Goal: Complete application form: Complete application form

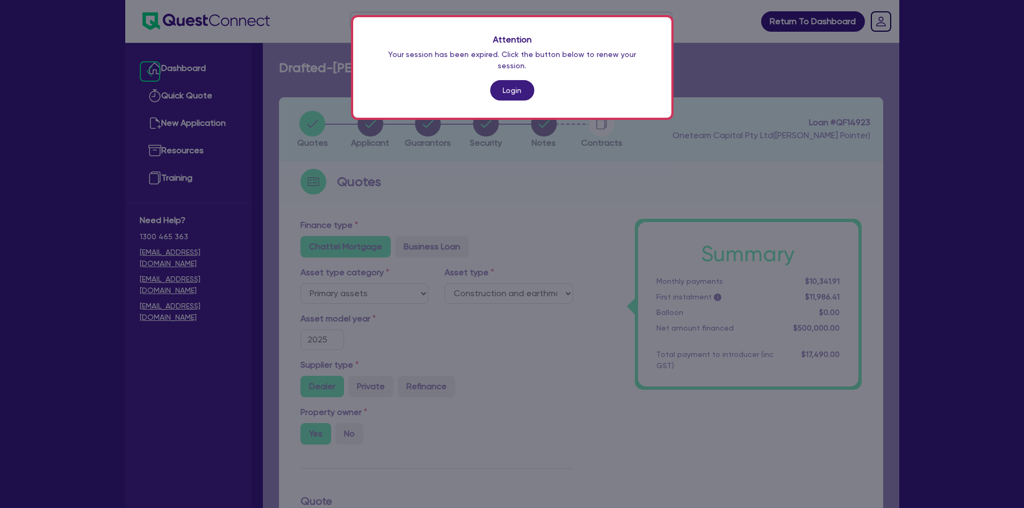
select select "PRIMARY_ASSETS"
select select "CONSTRUCTION_AND_EARTHMOVING_EQUIPMENT"
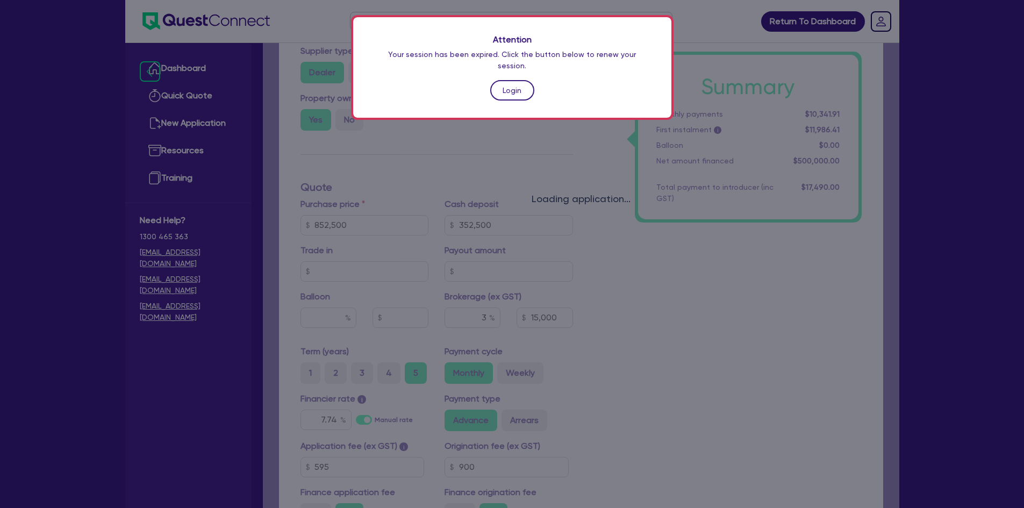
click at [523, 81] on link "Login" at bounding box center [512, 90] width 44 height 20
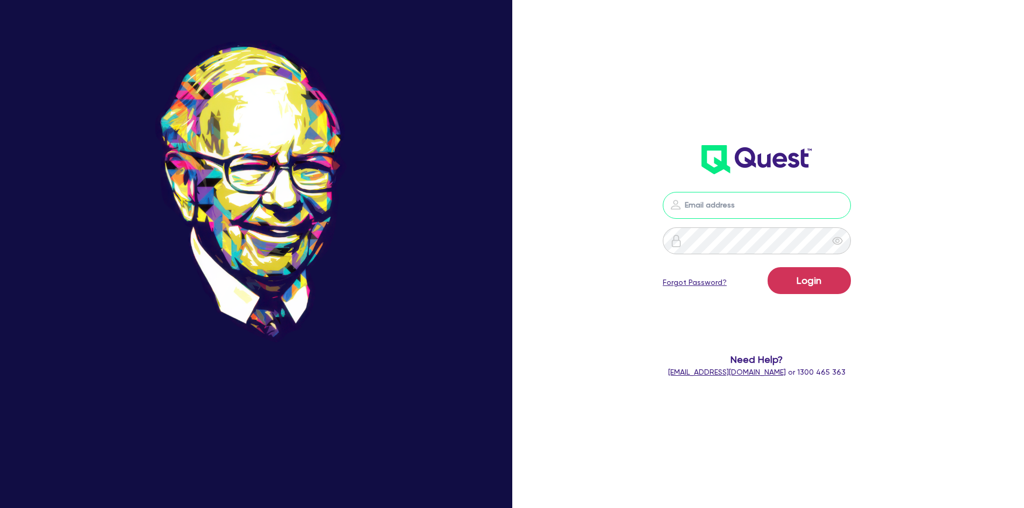
click at [743, 199] on input "email" at bounding box center [756, 205] width 188 height 27
type input "[PERSON_NAME][EMAIL_ADDRESS][DOMAIN_NAME]"
click at [767, 267] on button "Login" at bounding box center [808, 280] width 83 height 27
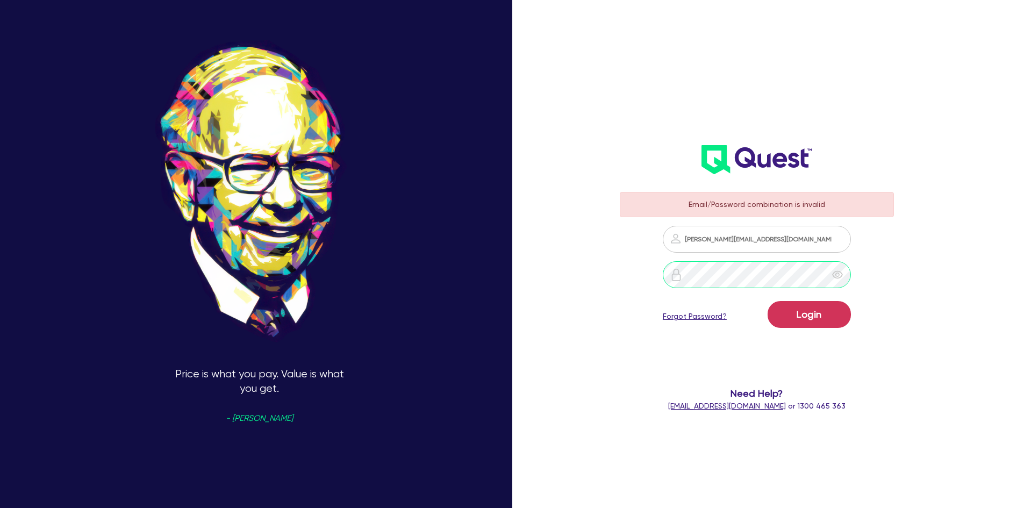
click at [767, 301] on button "Login" at bounding box center [808, 314] width 83 height 27
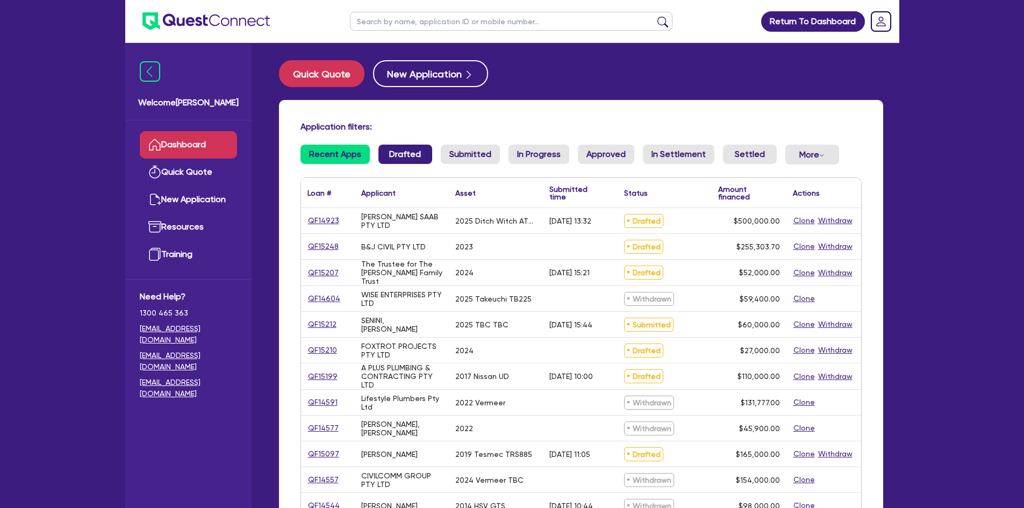
click at [403, 145] on link "Drafted" at bounding box center [405, 154] width 54 height 19
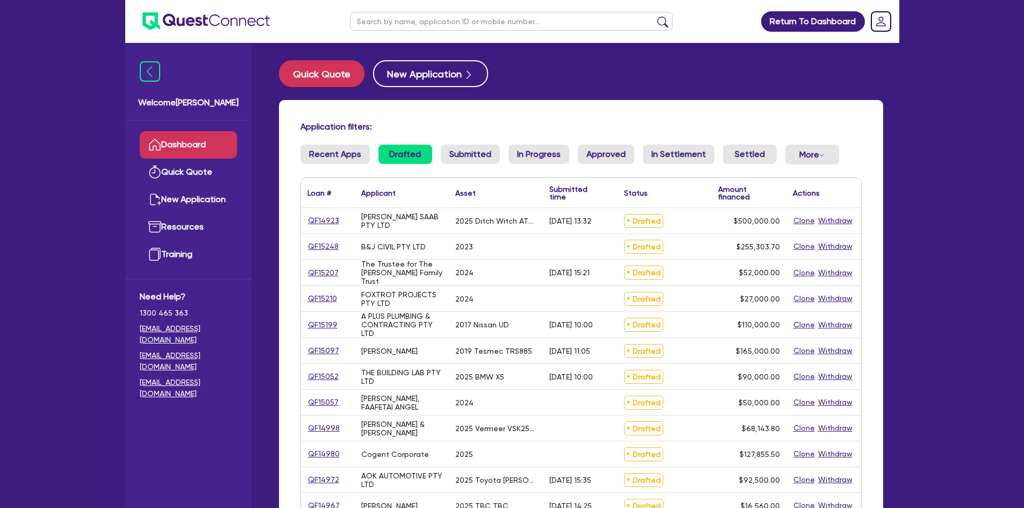
click at [441, 28] on input "text" at bounding box center [511, 21] width 322 height 19
type input "senini"
click at [654, 16] on button "submit" at bounding box center [662, 23] width 17 height 15
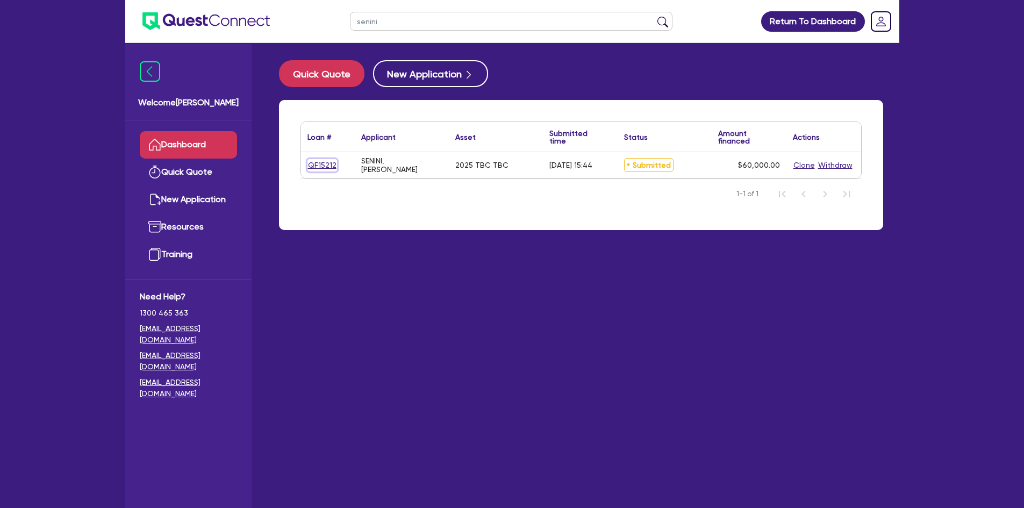
click at [322, 167] on link "QF15212" at bounding box center [322, 165] width 30 height 12
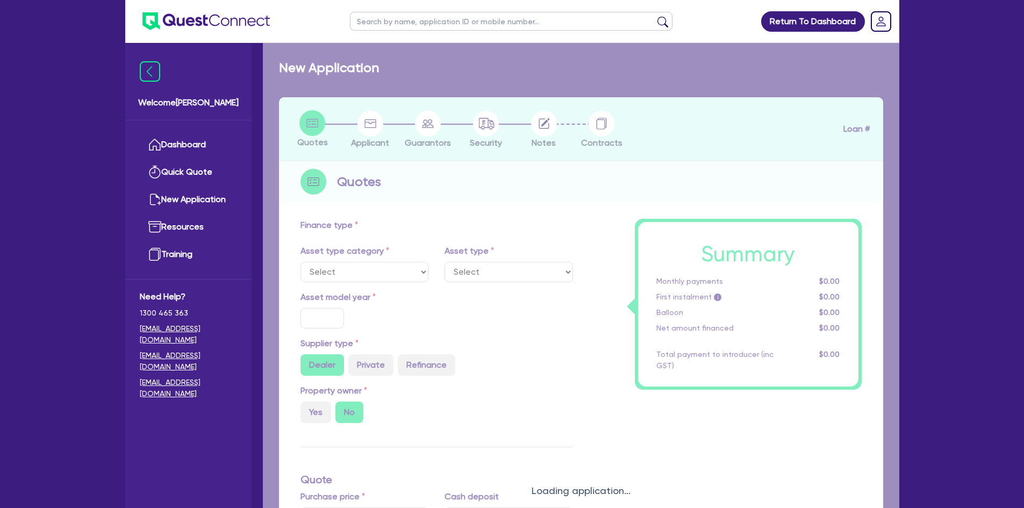
select select "CARS_AND_LIGHT_TRUCKS"
type input "2025"
type input "60,000"
type input "6"
type input "3,600"
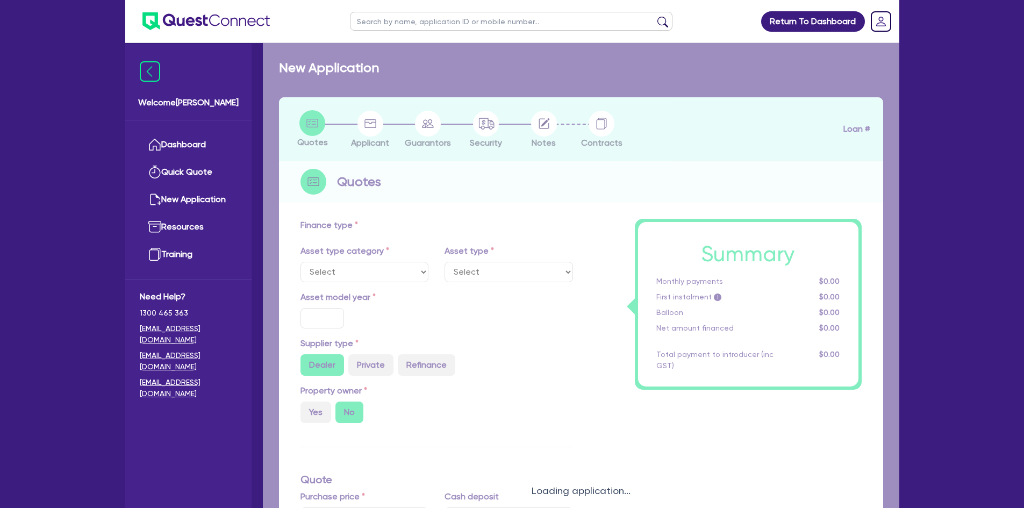
type input "17.95"
select select "VANS_AND_UTES"
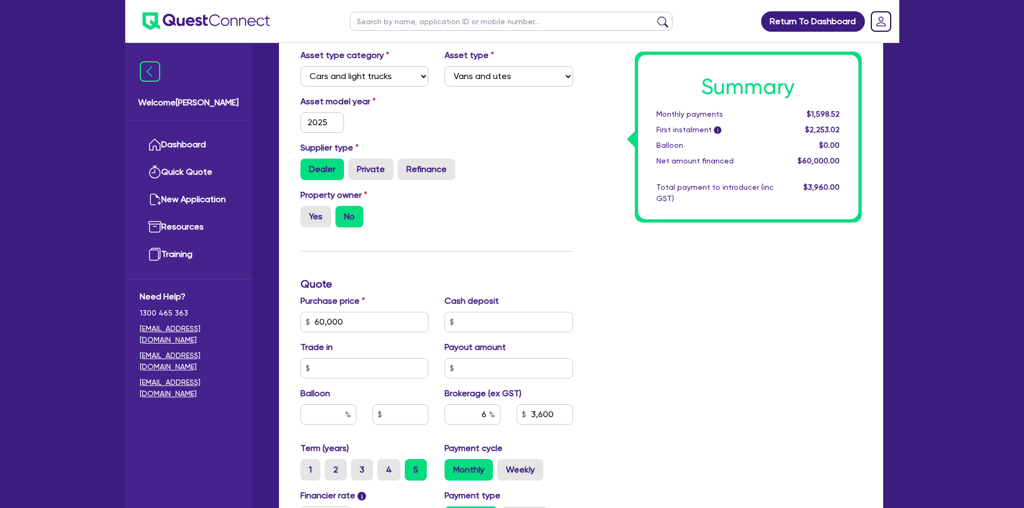
scroll to position [322, 0]
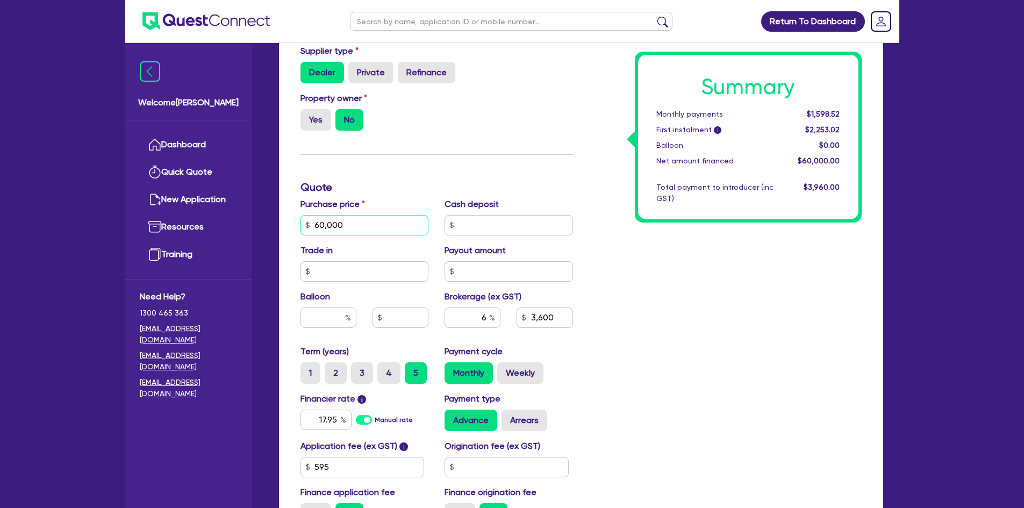
click at [344, 222] on input "60,000" at bounding box center [364, 225] width 128 height 20
type input "35,000"
click at [739, 339] on div "Summary Monthly payments $1,598.52 First instalment i $2,253.02 Balloon $0.00 N…" at bounding box center [725, 219] width 289 height 628
click at [334, 314] on input "text" at bounding box center [328, 317] width 56 height 20
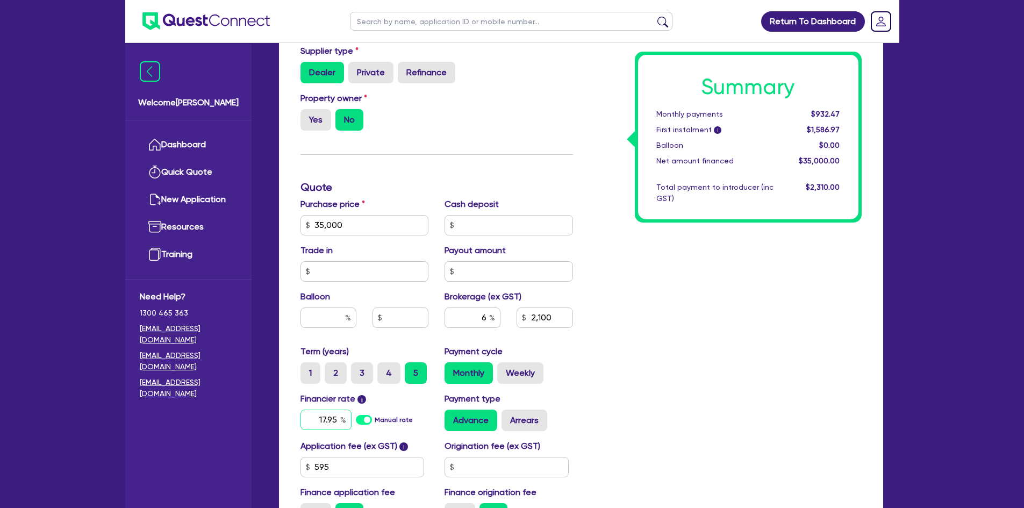
click at [331, 415] on input "17.95" at bounding box center [325, 419] width 51 height 20
type input "2,100"
click at [331, 415] on input "17.95" at bounding box center [325, 419] width 51 height 20
click at [324, 421] on input "17.95" at bounding box center [325, 419] width 51 height 20
click at [327, 419] on input "17.95" at bounding box center [325, 419] width 51 height 20
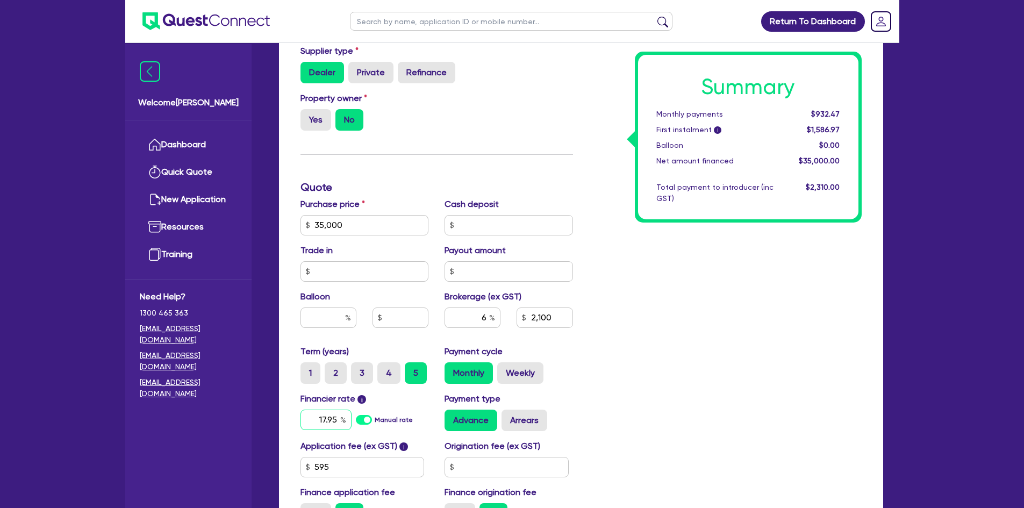
click at [327, 417] on input "17.95" at bounding box center [325, 419] width 51 height 20
click at [336, 420] on input "17.95" at bounding box center [325, 419] width 51 height 20
type input "14.95"
click at [615, 422] on div "Summary Monthly payments $932.47 First instalment i $1,586.97 Balloon $0.00 Net…" at bounding box center [725, 219] width 289 height 628
type input "2,100"
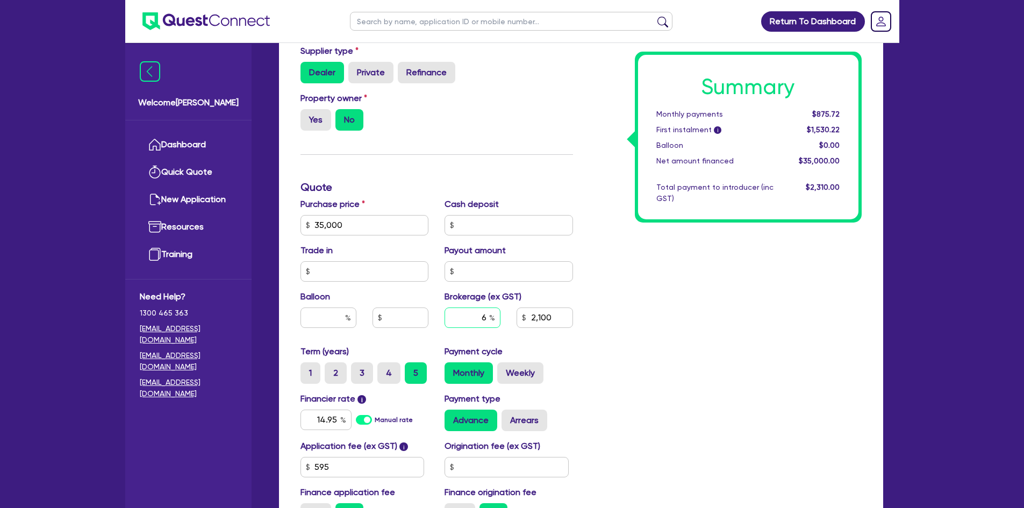
click at [495, 323] on div "6" at bounding box center [472, 317] width 56 height 20
type input "4"
type input "1,400"
type input "4"
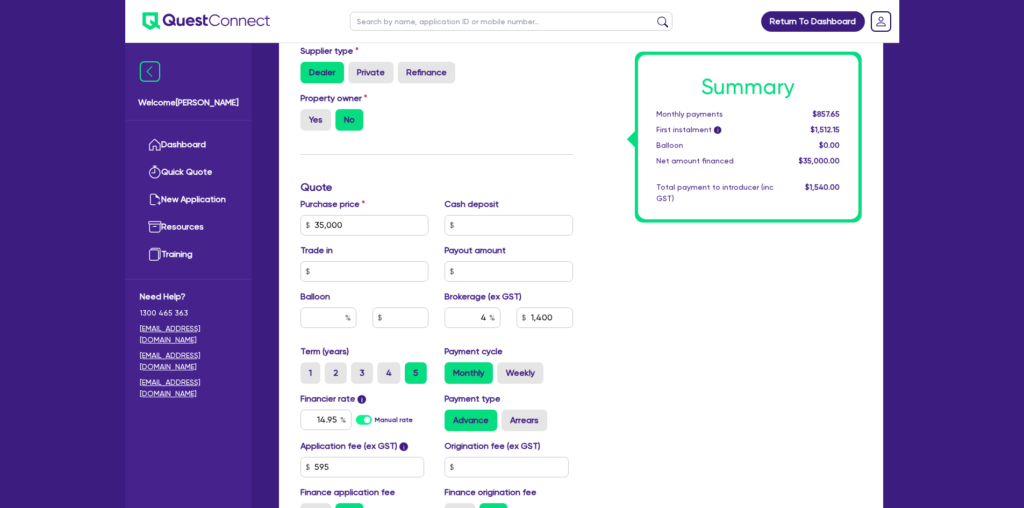
click at [683, 439] on div "Summary Monthly payments $857.65 First instalment i $1,512.15 Balloon $0.00 Net…" at bounding box center [725, 219] width 289 height 628
type input "1,400"
click at [488, 454] on div "Origination fee (ex GST)" at bounding box center [508, 458] width 145 height 38
click at [487, 470] on input "text" at bounding box center [506, 467] width 124 height 20
type input "900"
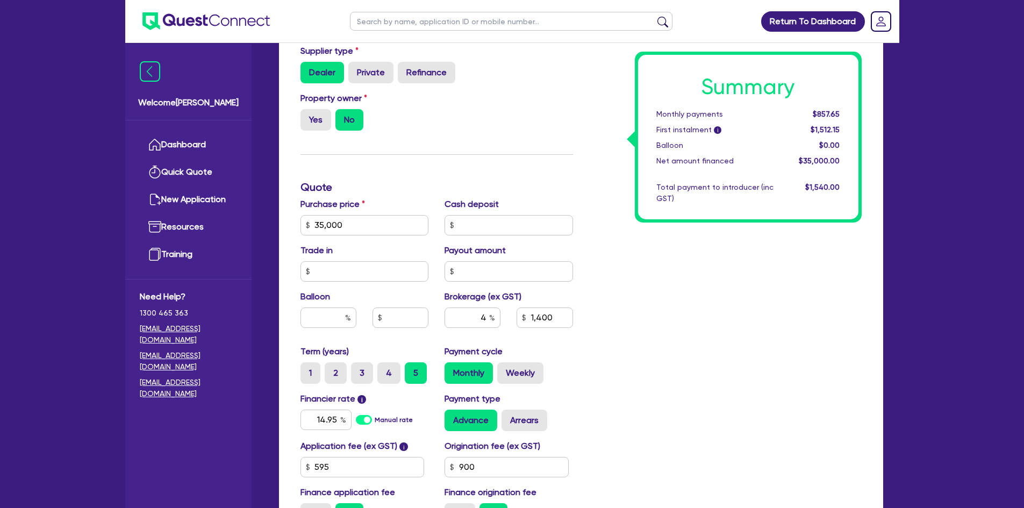
click at [668, 345] on div "Summary Monthly payments $857.65 First instalment i $1,512.15 Balloon $0.00 Net…" at bounding box center [725, 219] width 289 height 628
type input "1,400"
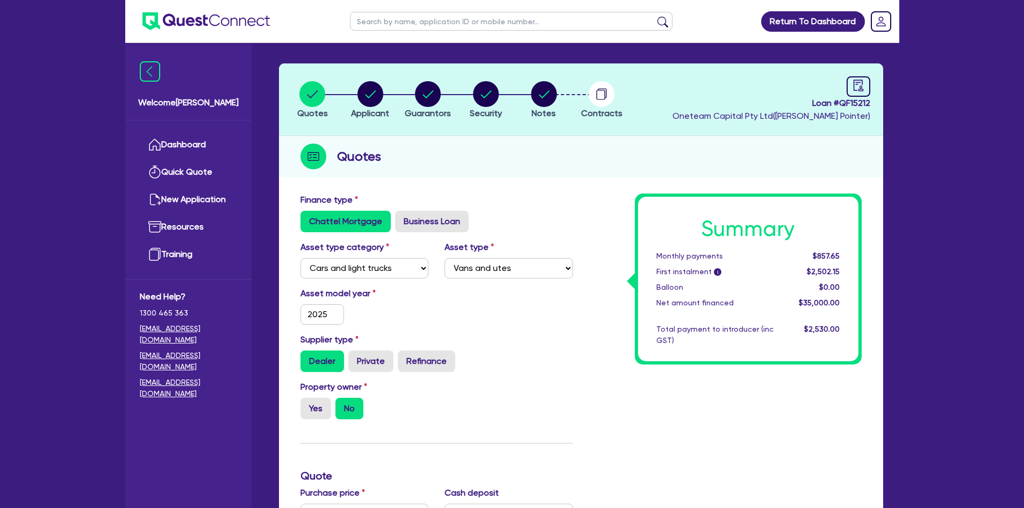
scroll to position [0, 0]
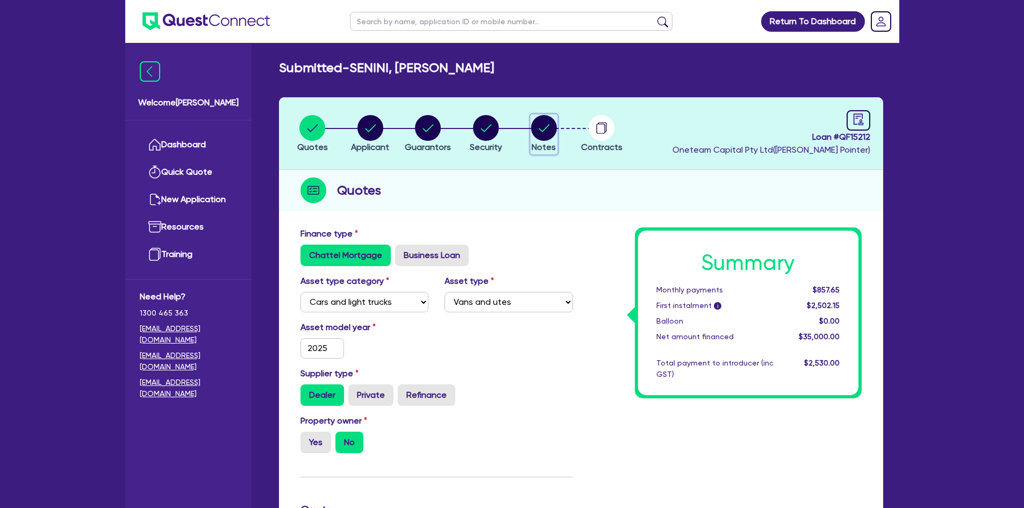
click at [542, 140] on button "Notes" at bounding box center [543, 134] width 27 height 40
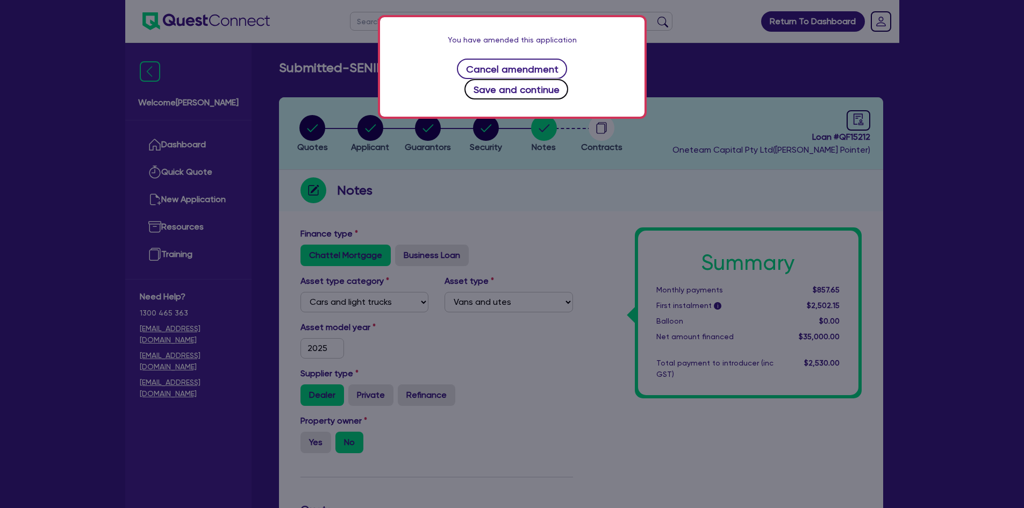
click at [568, 79] on button "Save and continue" at bounding box center [516, 89] width 104 height 20
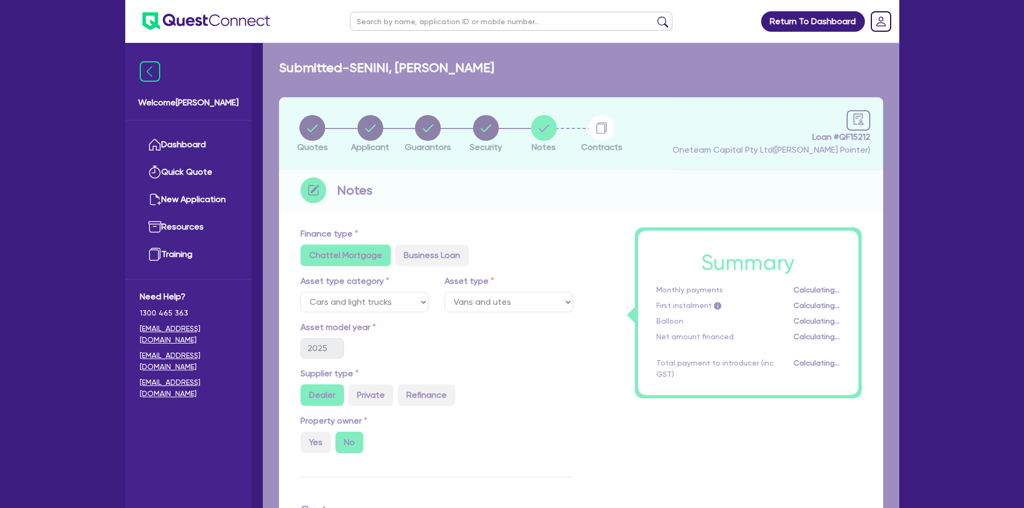
select select "Other"
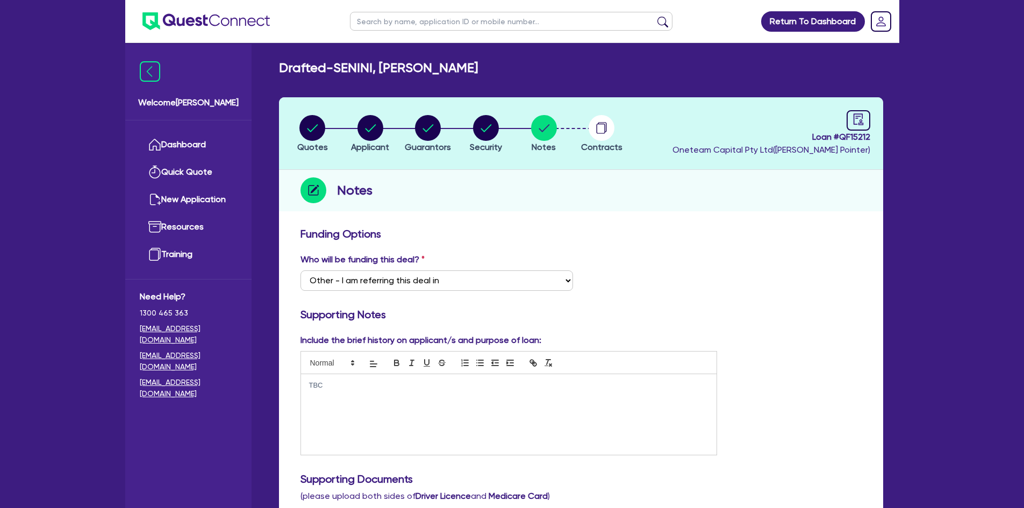
click at [339, 385] on p "TBC" at bounding box center [509, 385] width 400 height 10
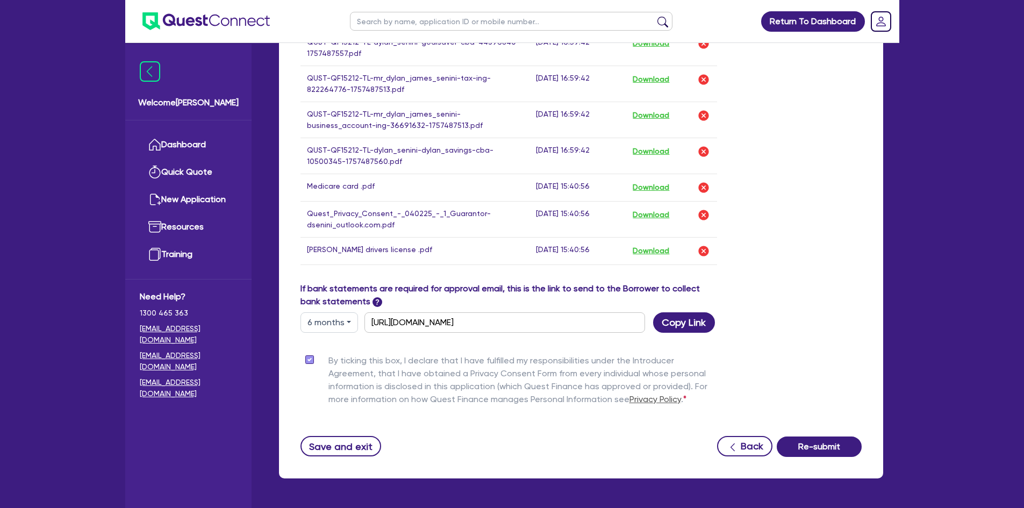
scroll to position [1013, 0]
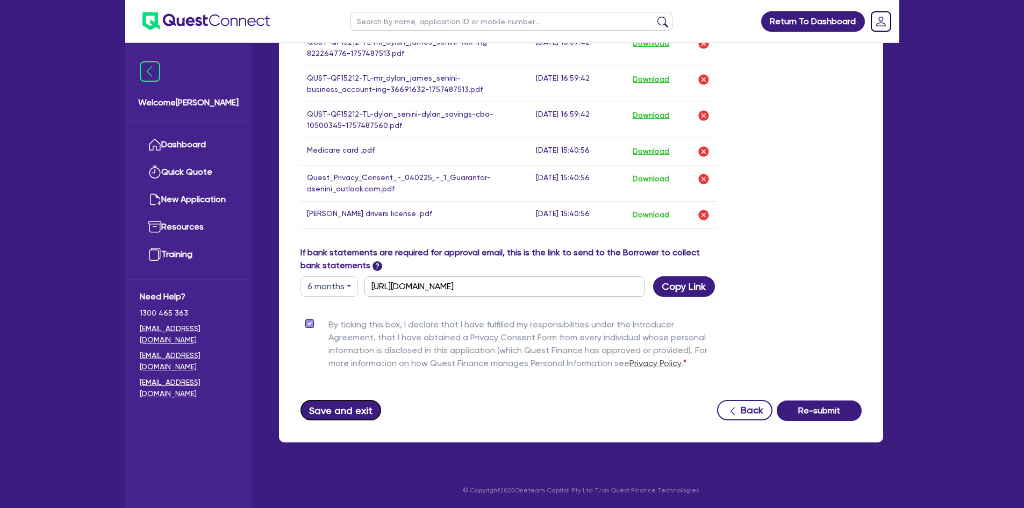
click at [343, 415] on button "Save and exit" at bounding box center [340, 410] width 81 height 20
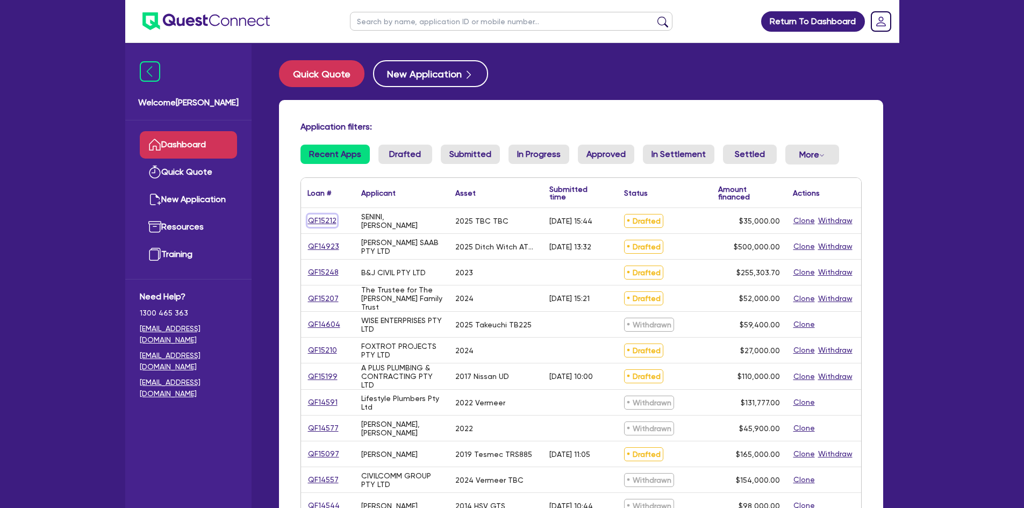
click at [312, 217] on link "QF15212" at bounding box center [322, 220] width 30 height 12
select select "CARS_AND_LIGHT_TRUCKS"
select select "VANS_AND_UTES"
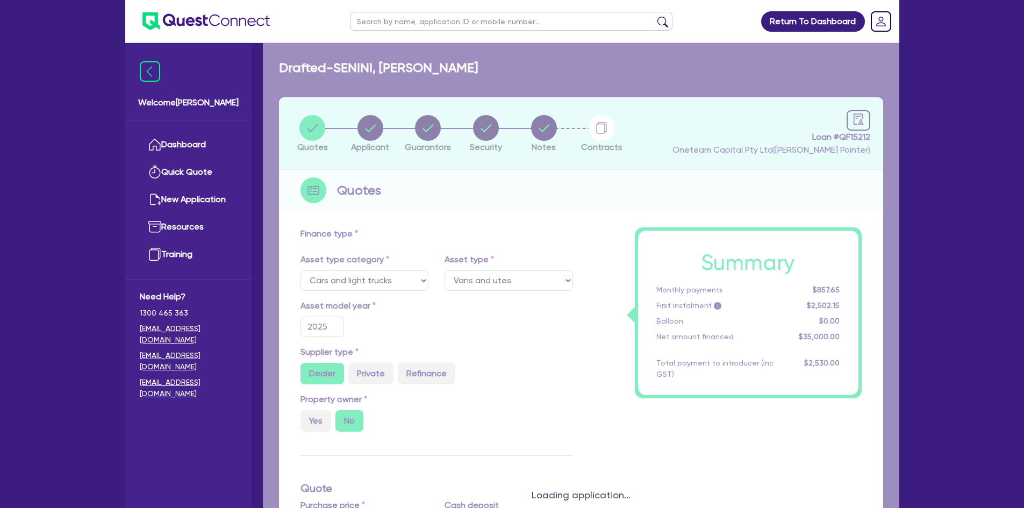
type input "35,000"
type input "1,400"
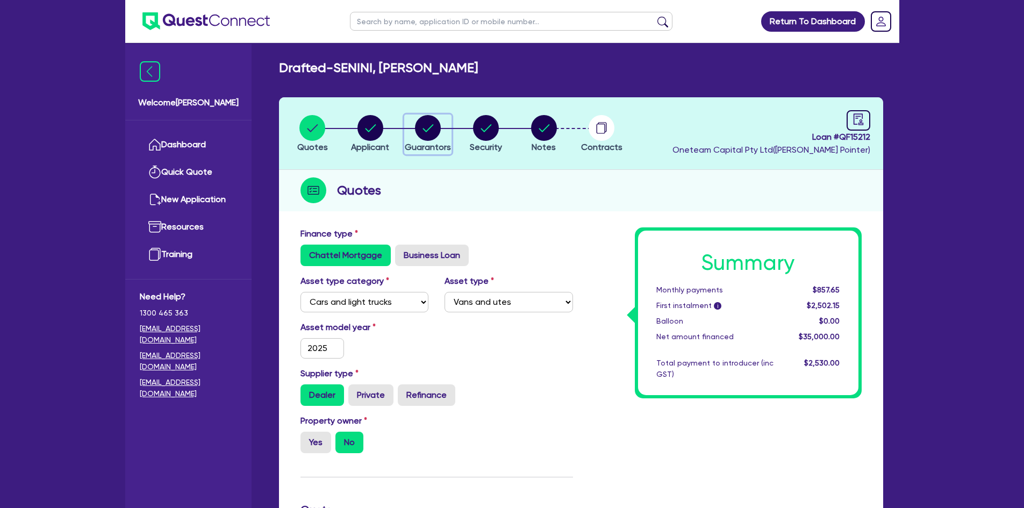
click at [433, 129] on circle "button" at bounding box center [428, 128] width 26 height 26
select select "MR"
select select "[GEOGRAPHIC_DATA]"
select select "SINGLE"
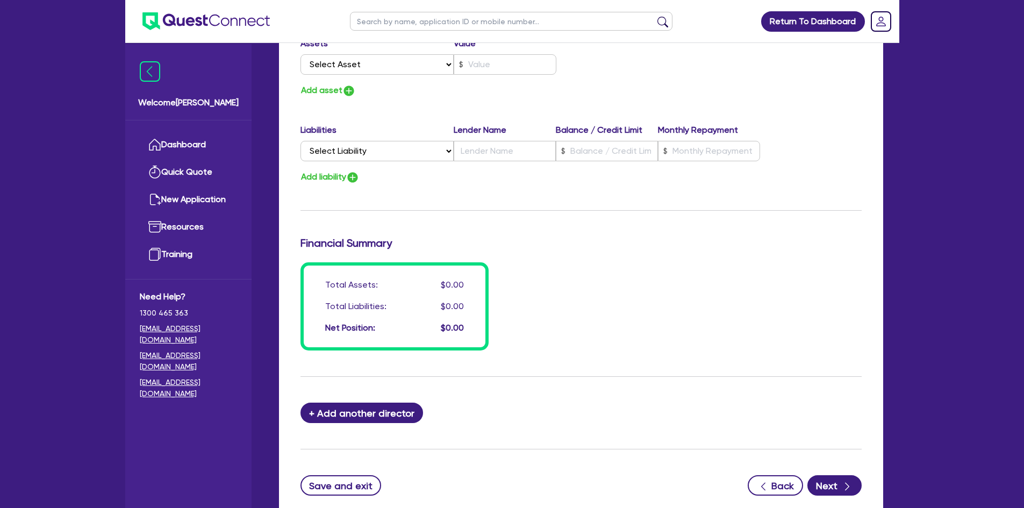
scroll to position [746, 0]
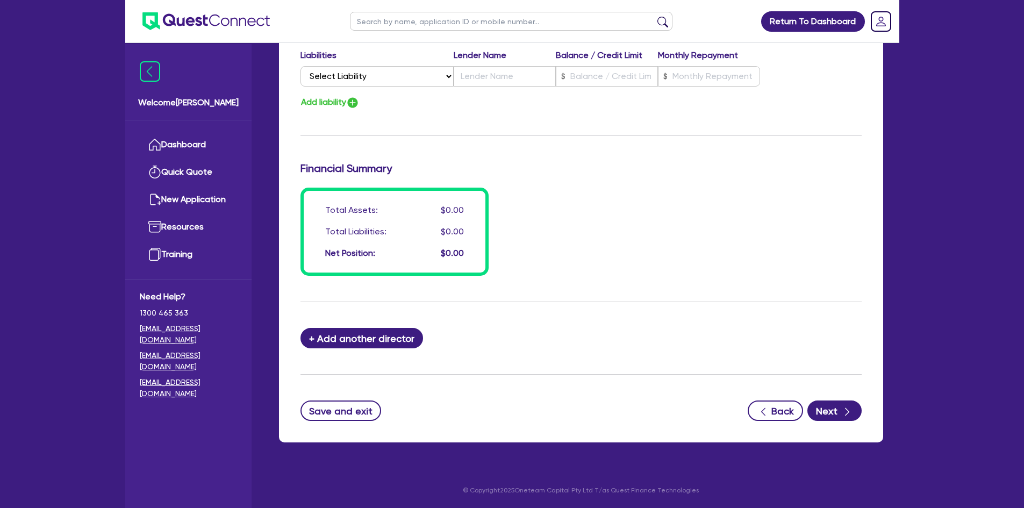
click at [342, 403] on button "Save and exit" at bounding box center [340, 410] width 81 height 20
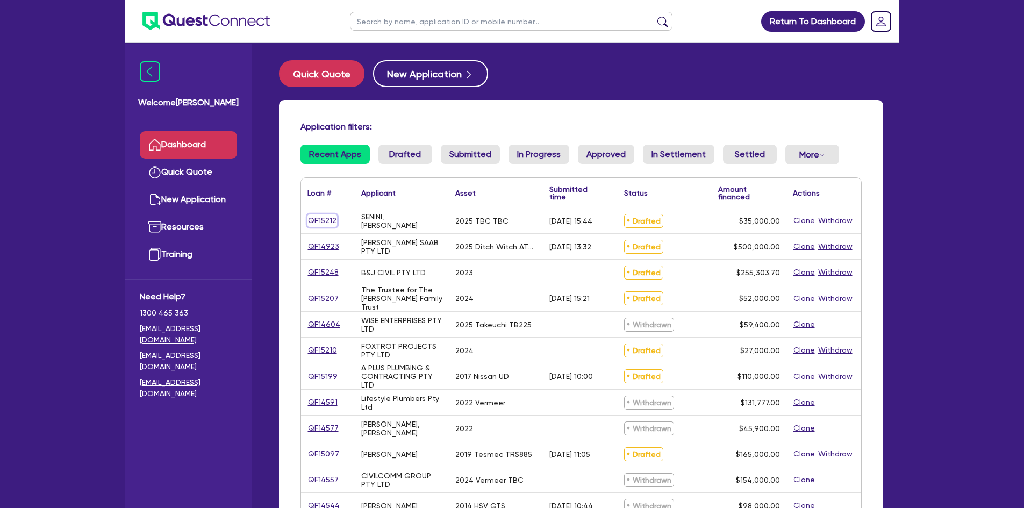
click at [323, 222] on link "QF15212" at bounding box center [322, 220] width 30 height 12
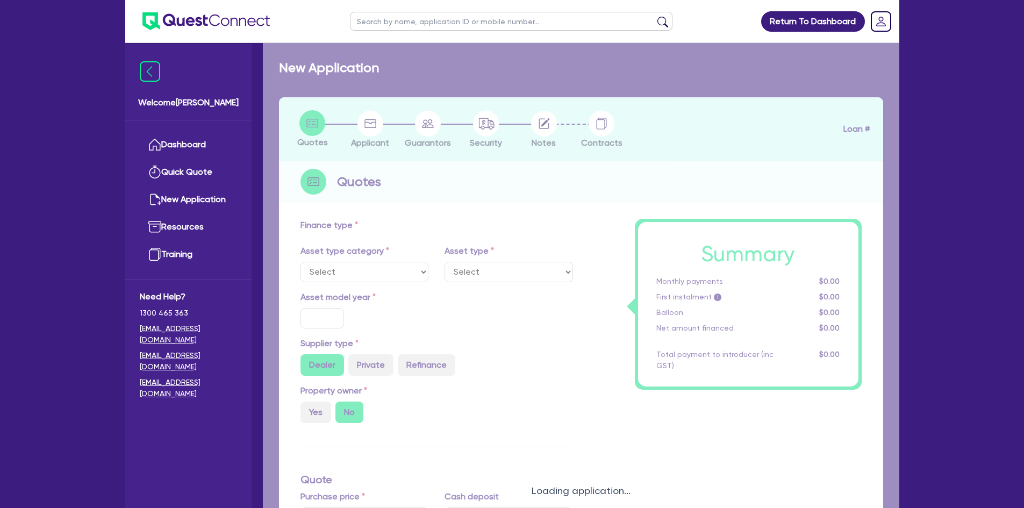
select select "CARS_AND_LIGHT_TRUCKS"
type input "2025"
type input "35,000"
type input "4"
type input "1,400"
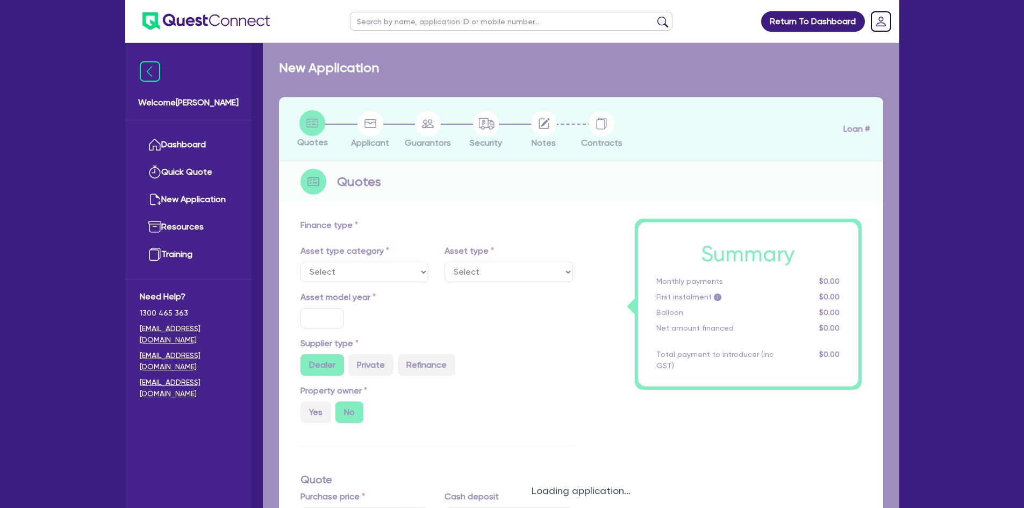
type input "14.95"
type input "900"
select select "VANS_AND_UTES"
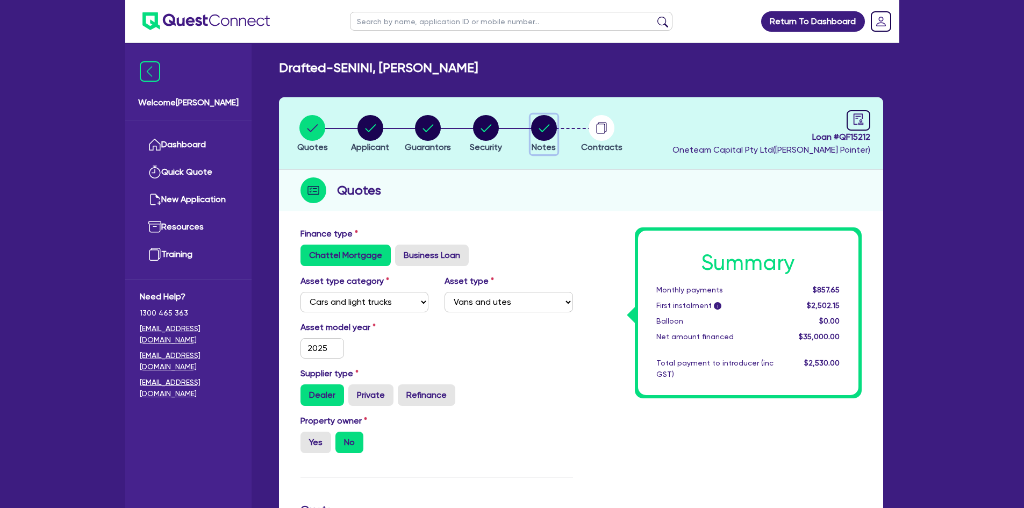
click at [536, 136] on circle "button" at bounding box center [544, 128] width 26 height 26
select select "Other"
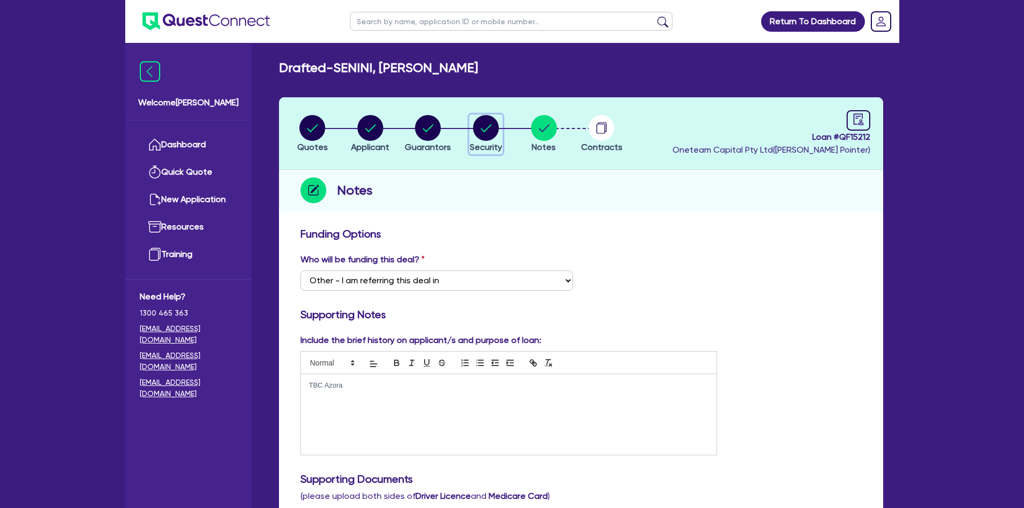
click at [485, 122] on circle "button" at bounding box center [486, 128] width 26 height 26
select select "CARS_AND_LIGHT_TRUCKS"
select select "VANS_AND_UTES"
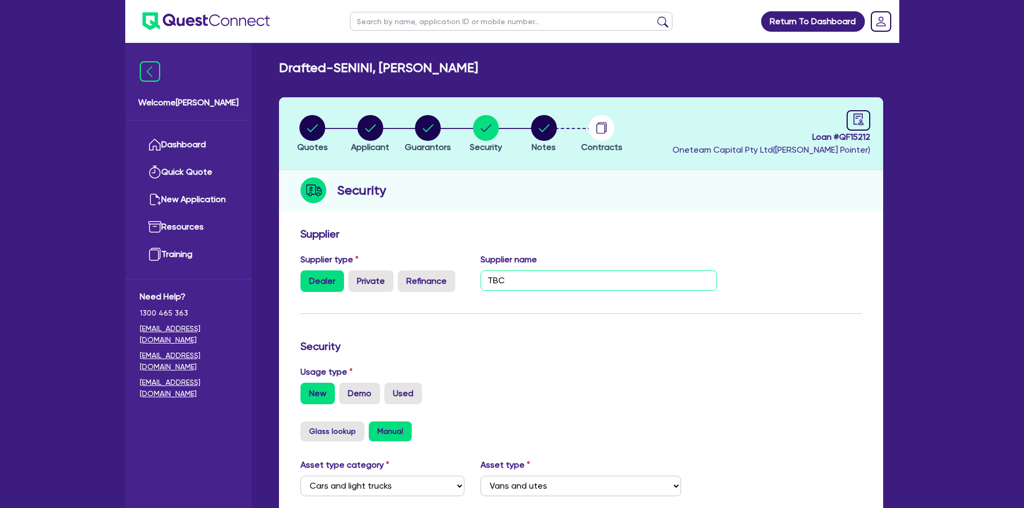
click at [563, 274] on input "TBC" at bounding box center [598, 280] width 236 height 20
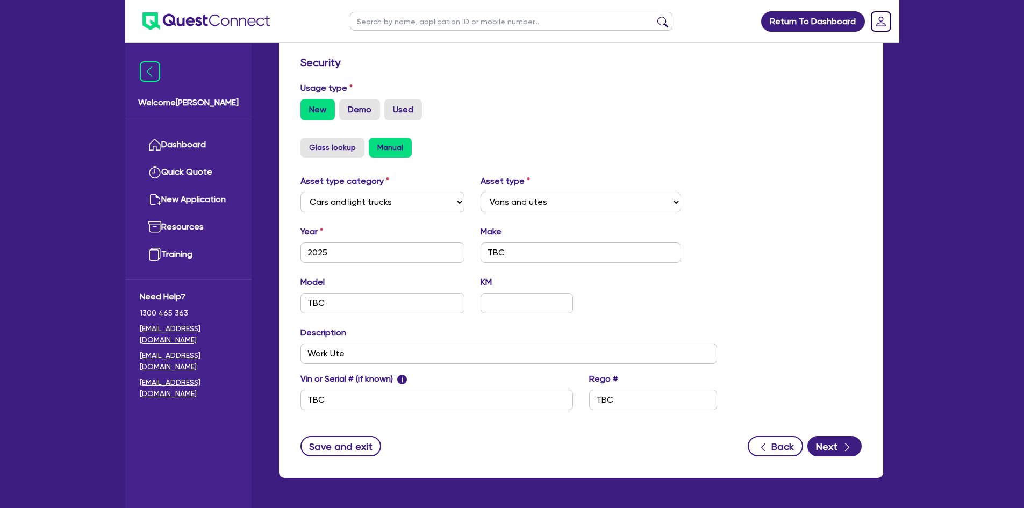
scroll to position [265, 0]
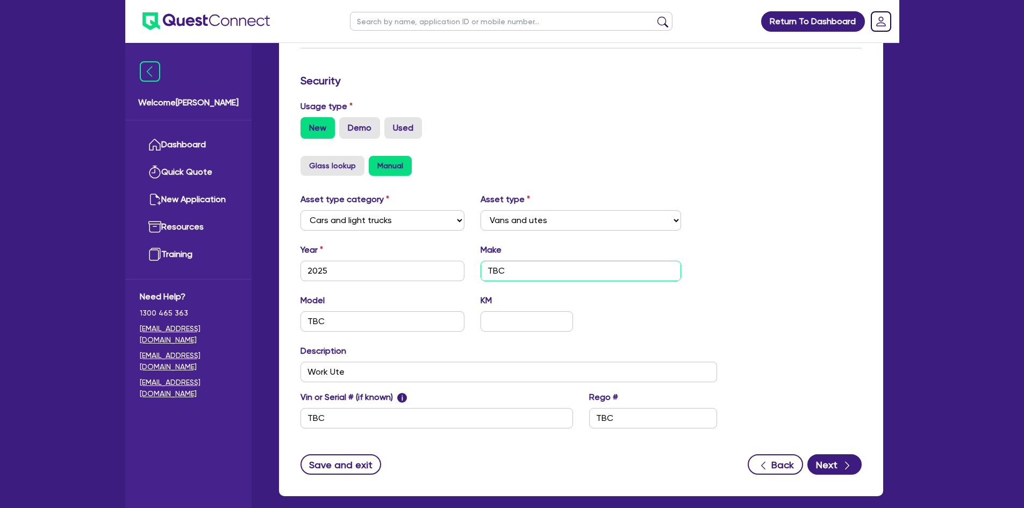
click at [512, 273] on input "TBC" at bounding box center [580, 271] width 200 height 20
type input "Mitsubishi"
click at [369, 323] on input "TBC" at bounding box center [382, 321] width 164 height 20
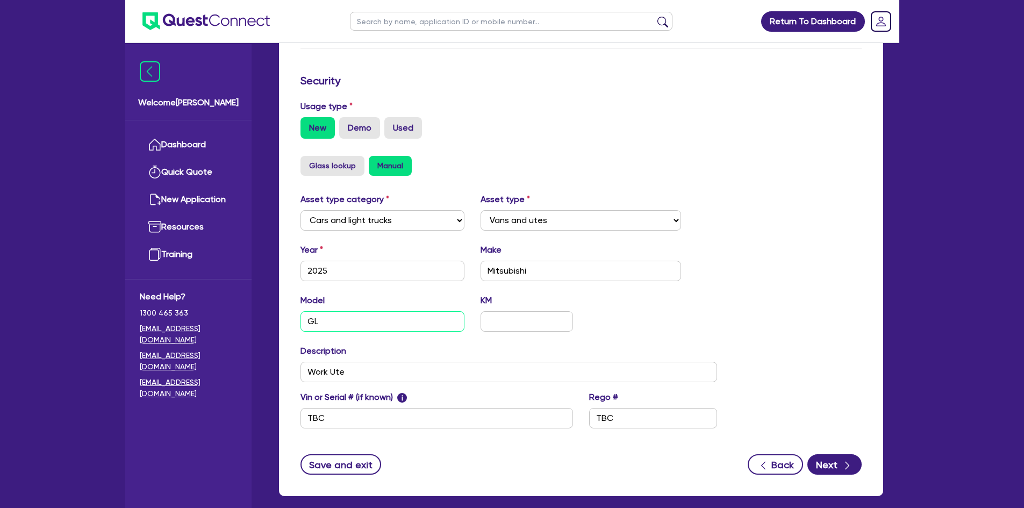
type input "G"
type input "Triton GLX-MV"
click at [383, 379] on input "Work Ute" at bounding box center [508, 372] width 417 height 20
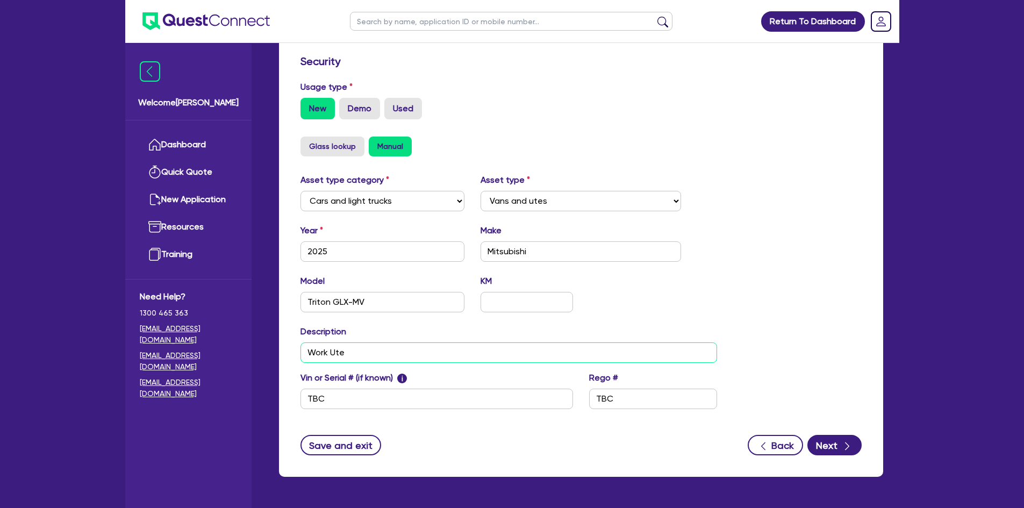
scroll to position [319, 0]
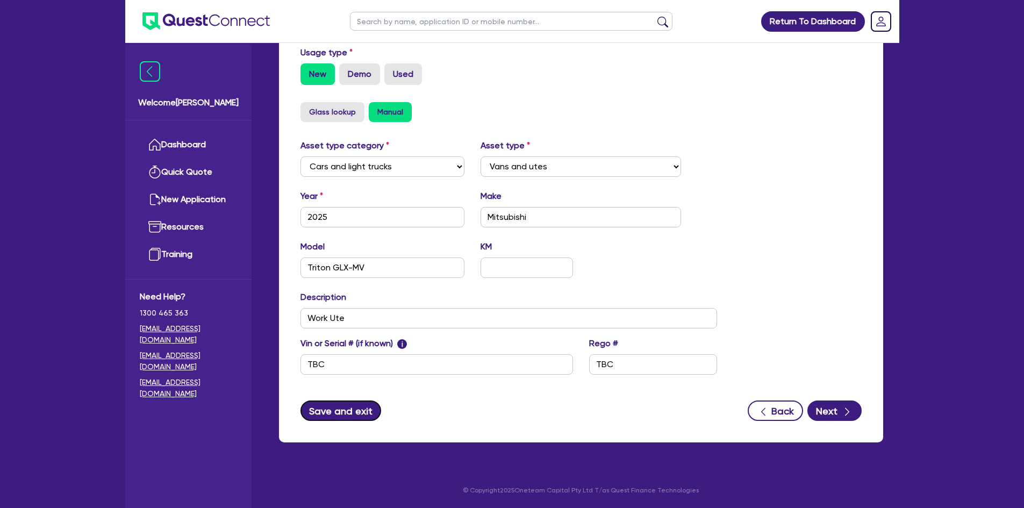
click at [356, 410] on button "Save and exit" at bounding box center [340, 410] width 81 height 20
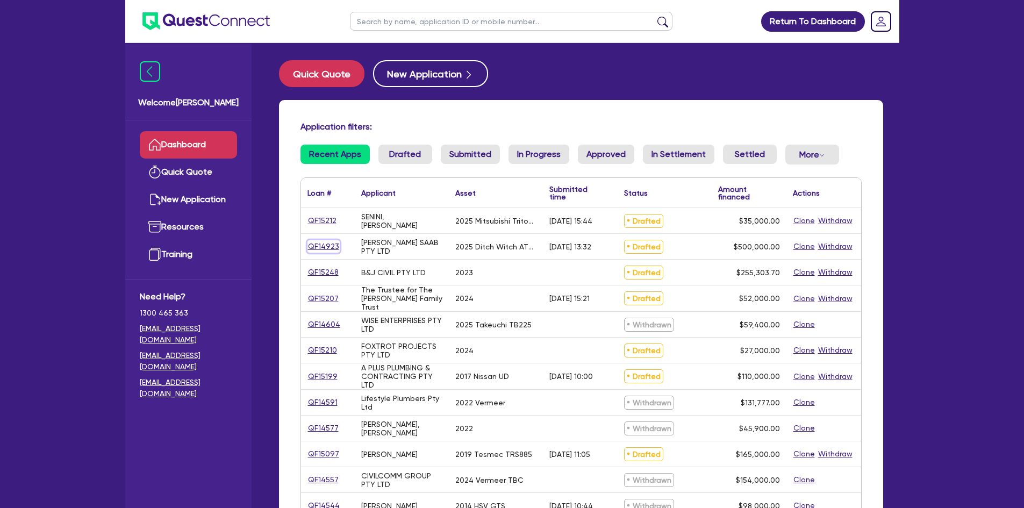
click at [330, 243] on link "QF14923" at bounding box center [323, 246] width 32 height 12
select select "CARS_AND_LIGHT_TRUCKS"
select select "VANS_AND_UTES"
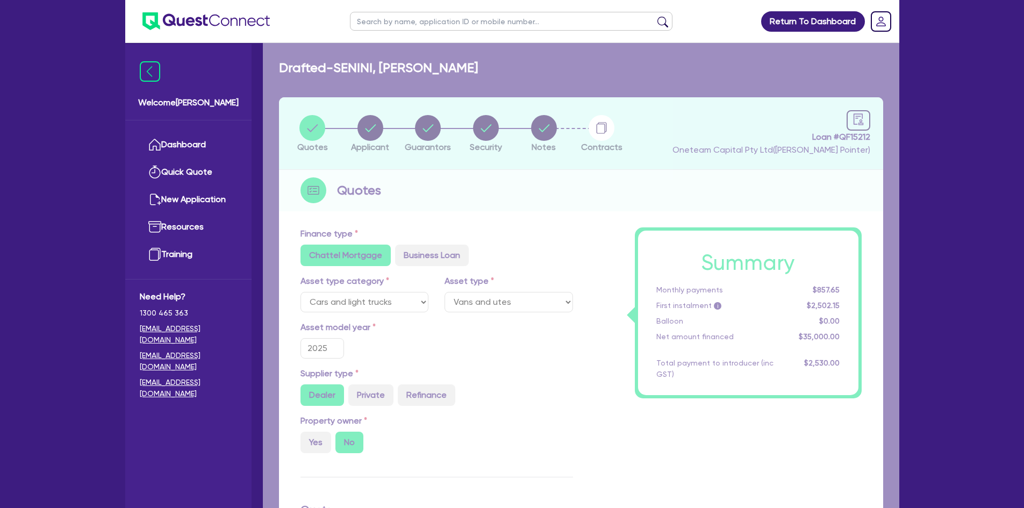
select select "PRIMARY_ASSETS"
radio input "true"
type input "852,500"
type input "352,500"
type input "3"
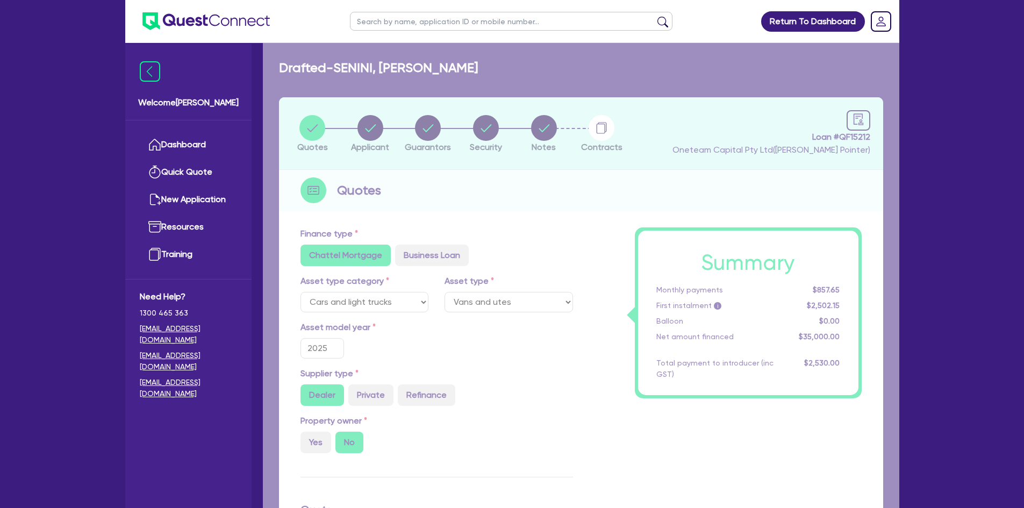
type input "15,000"
type input "7.74"
select select "CONSTRUCTION_AND_EARTHMOVING_EQUIPMENT"
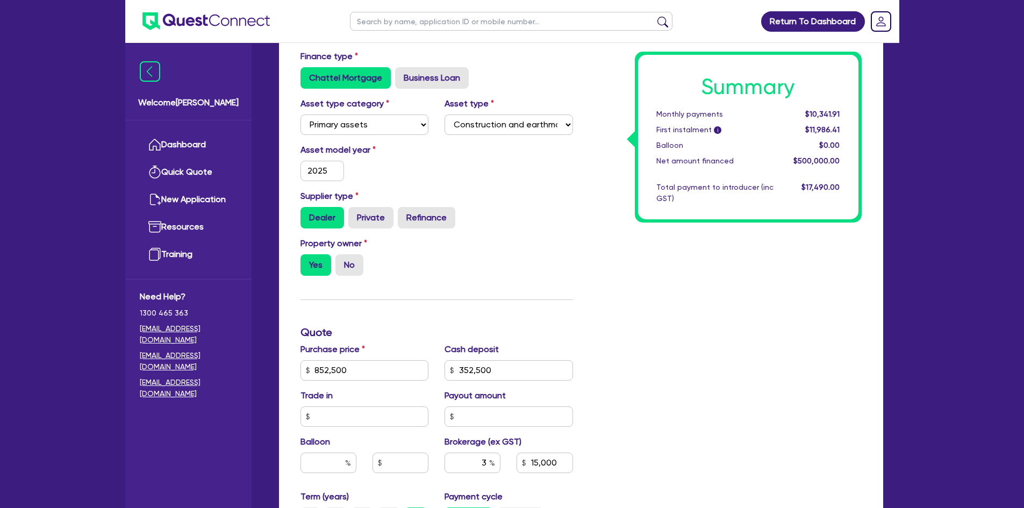
scroll to position [54, 0]
